Goal: Communication & Community: Answer question/provide support

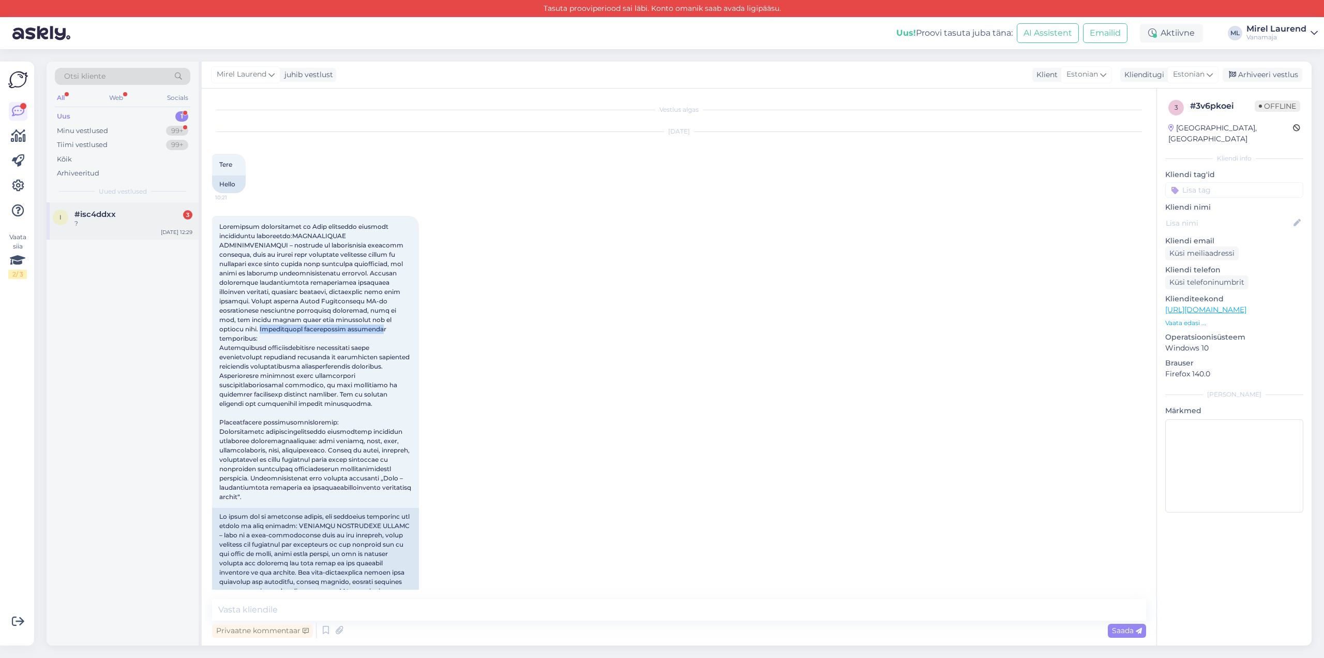
scroll to position [324, 0]
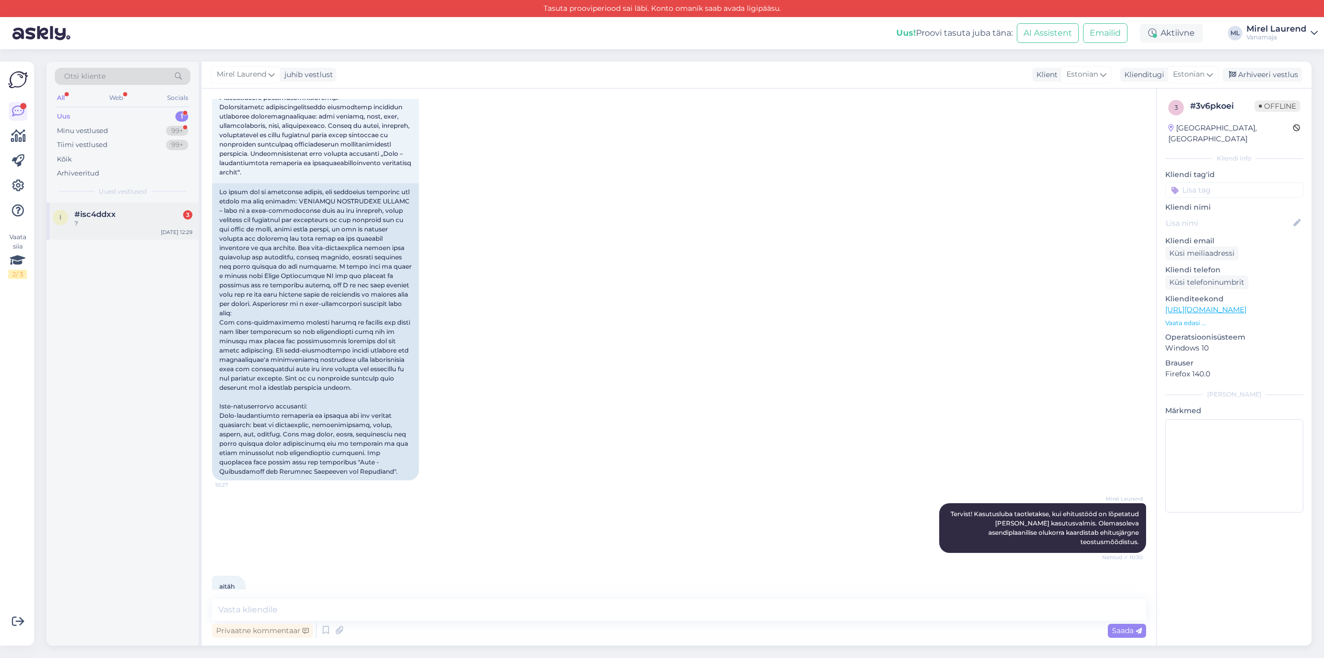
click at [78, 227] on div "?" at bounding box center [133, 223] width 118 height 9
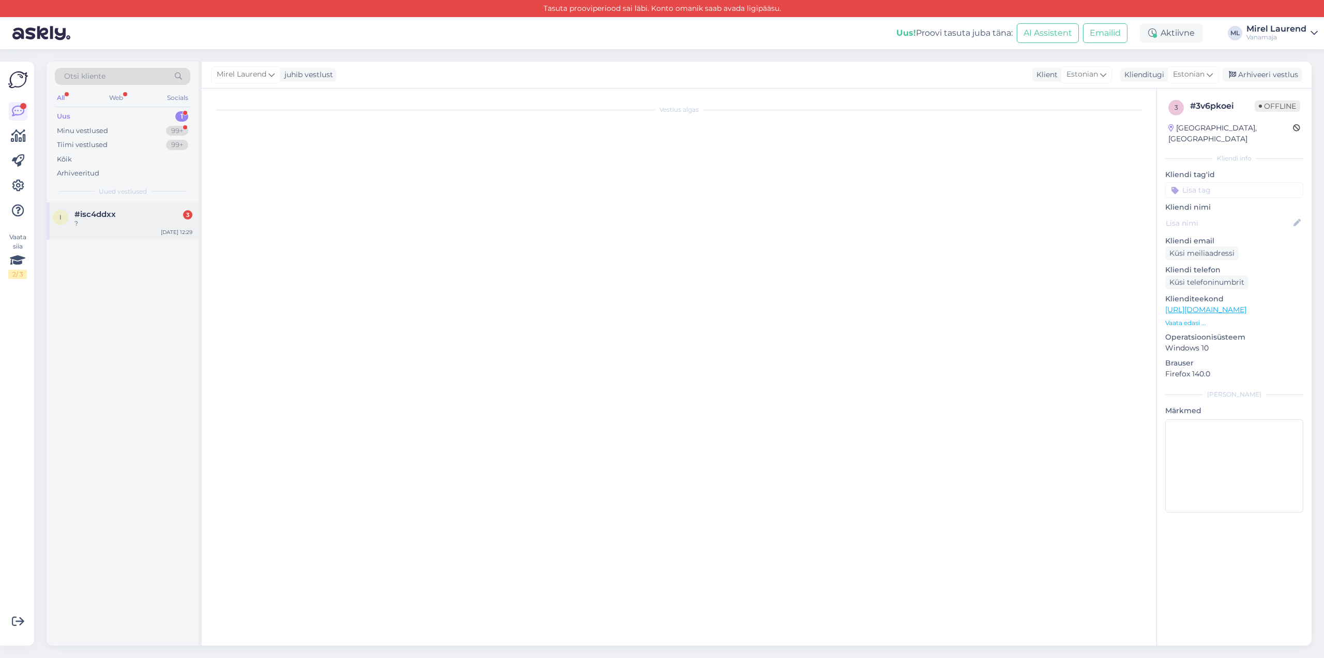
scroll to position [0, 0]
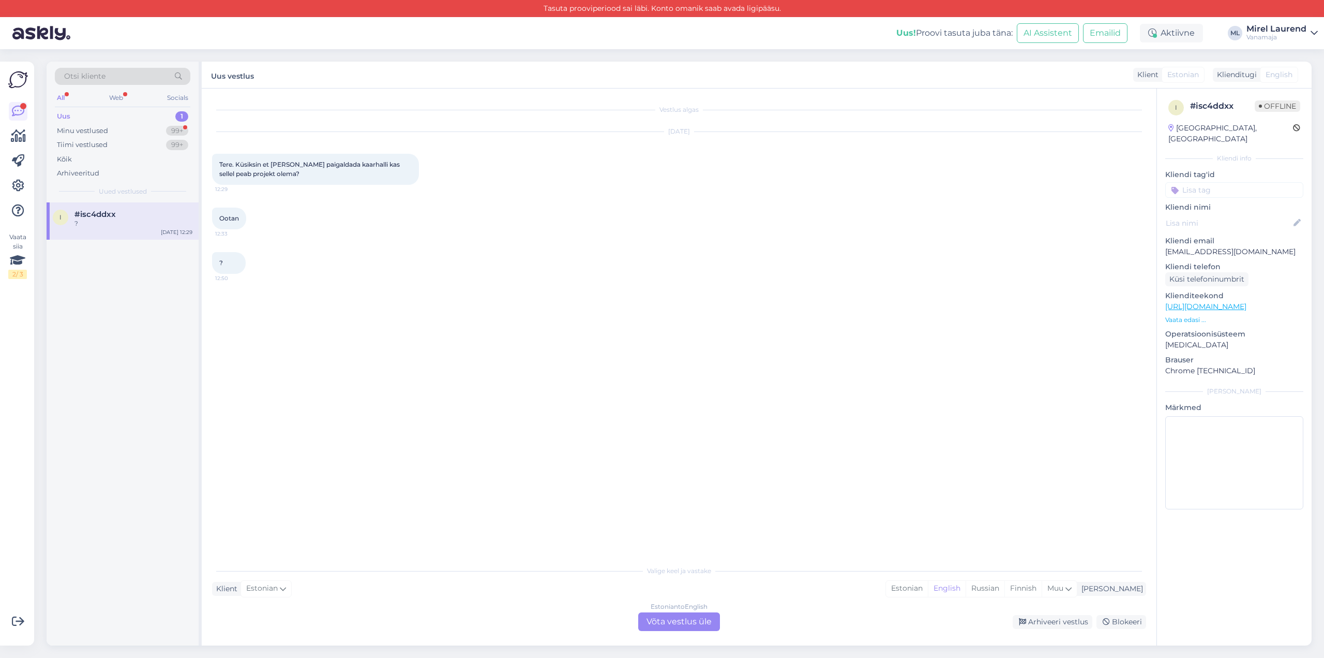
click at [674, 623] on div "Estonian to English Võta vestlus üle" at bounding box center [679, 621] width 82 height 19
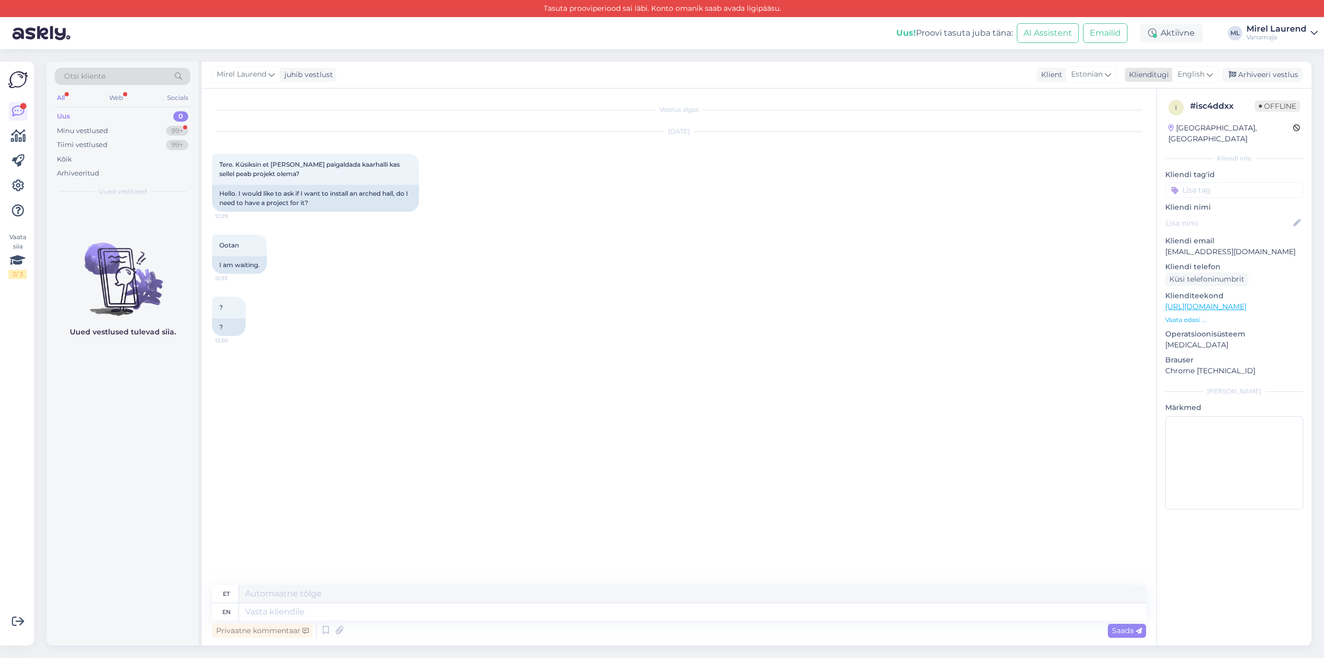
click at [1206, 71] on div "English" at bounding box center [1195, 74] width 47 height 17
click at [1149, 245] on link "Estonian" at bounding box center [1172, 253] width 114 height 17
click at [312, 613] on textarea at bounding box center [679, 610] width 934 height 22
click at [310, 620] on textarea at bounding box center [679, 610] width 934 height 22
type textarea "Tervist! Kui see on suurem kui 20 m2, siis jah peab."
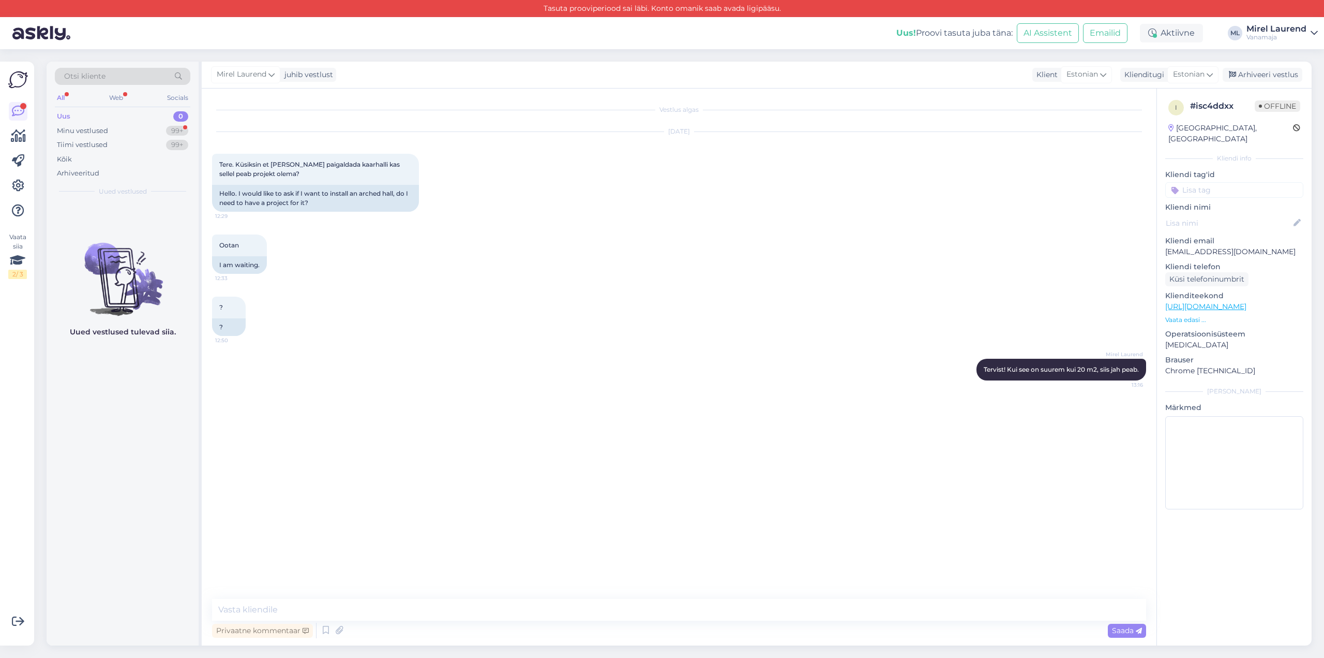
click at [114, 113] on div "Uus 0" at bounding box center [123, 116] width 136 height 14
click at [108, 127] on div "Minu vestlused 99+" at bounding box center [123, 131] width 136 height 14
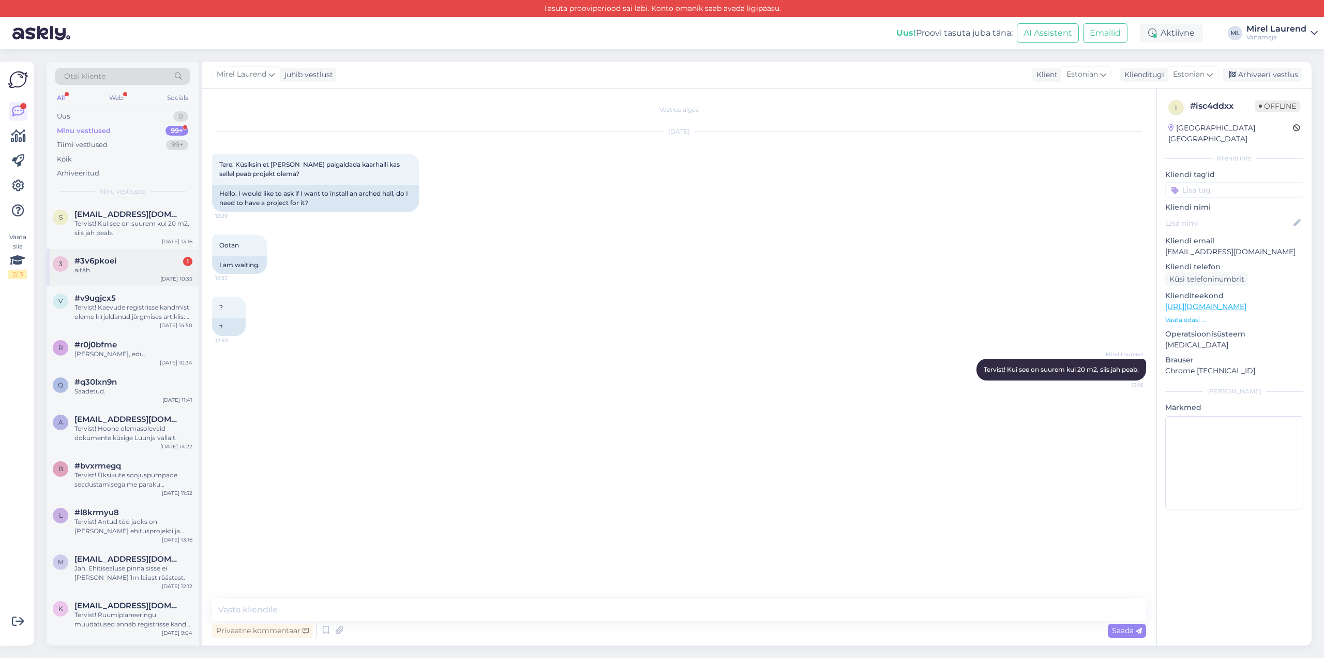
click at [117, 277] on div "3 #3v6pkoei 1 aitäh [DATE] 10:35" at bounding box center [123, 267] width 152 height 37
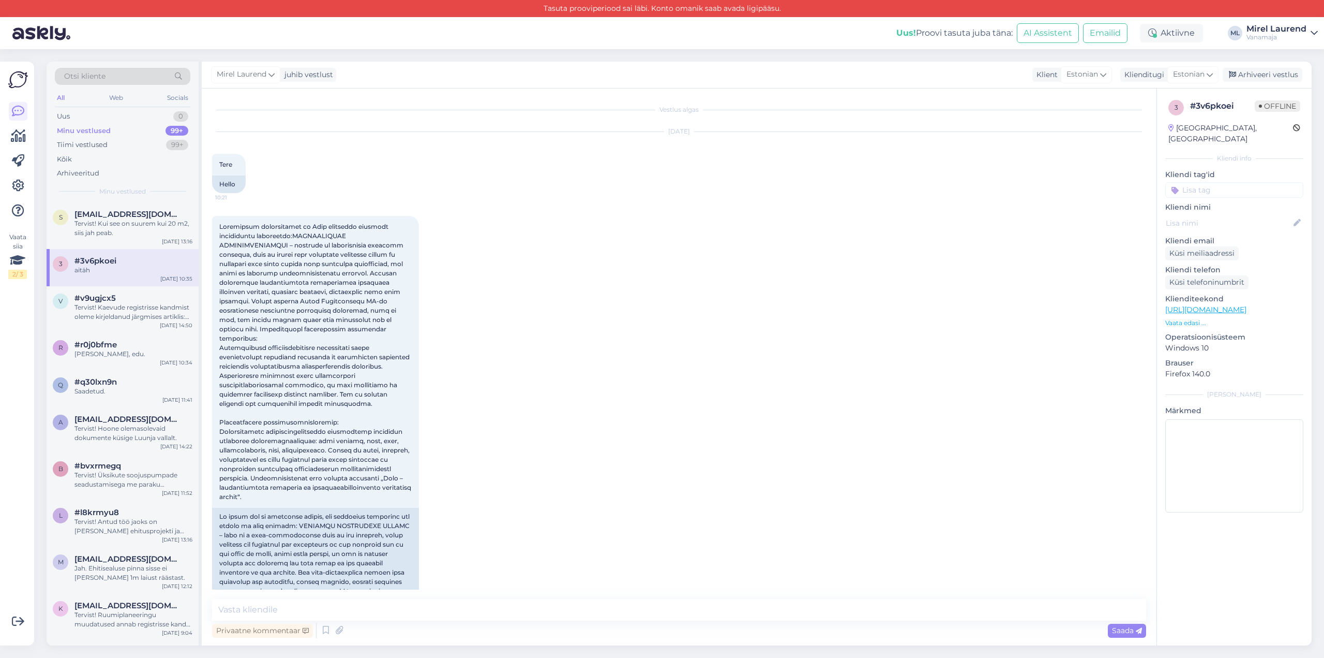
scroll to position [324, 0]
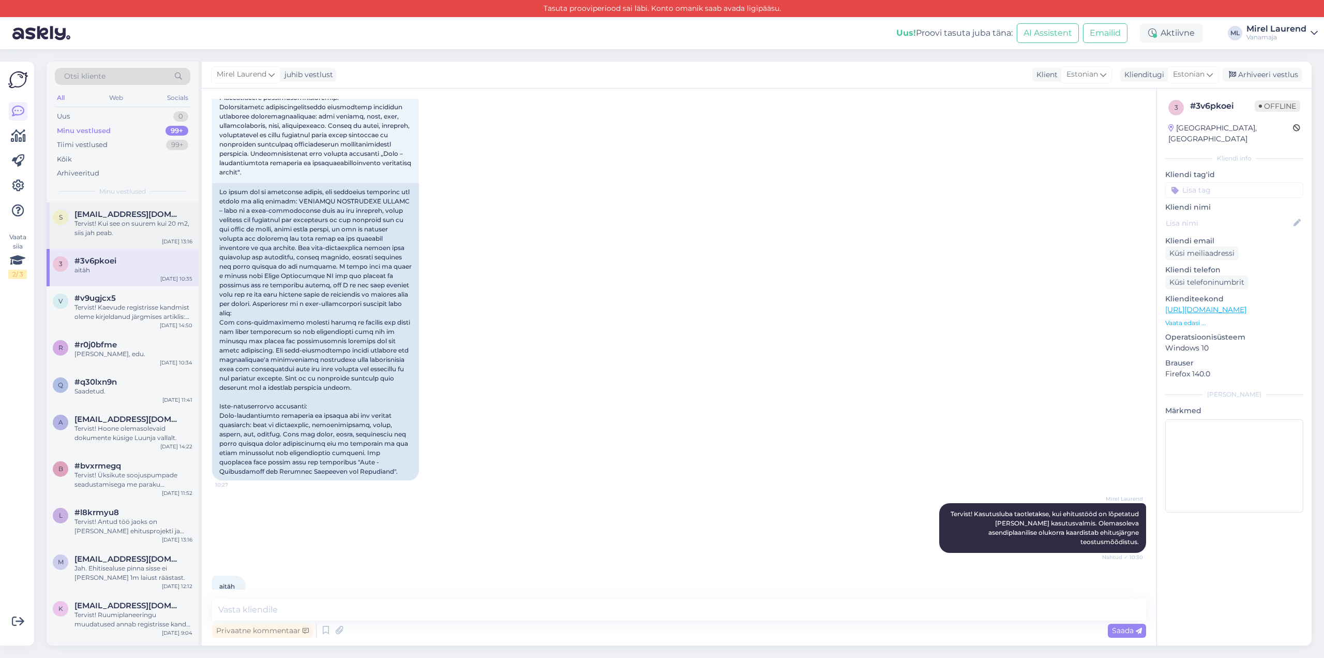
click at [97, 217] on span "[EMAIL_ADDRESS][DOMAIN_NAME]" at bounding box center [128, 214] width 108 height 9
